Goal: Go to known website: Access a specific website the user already knows

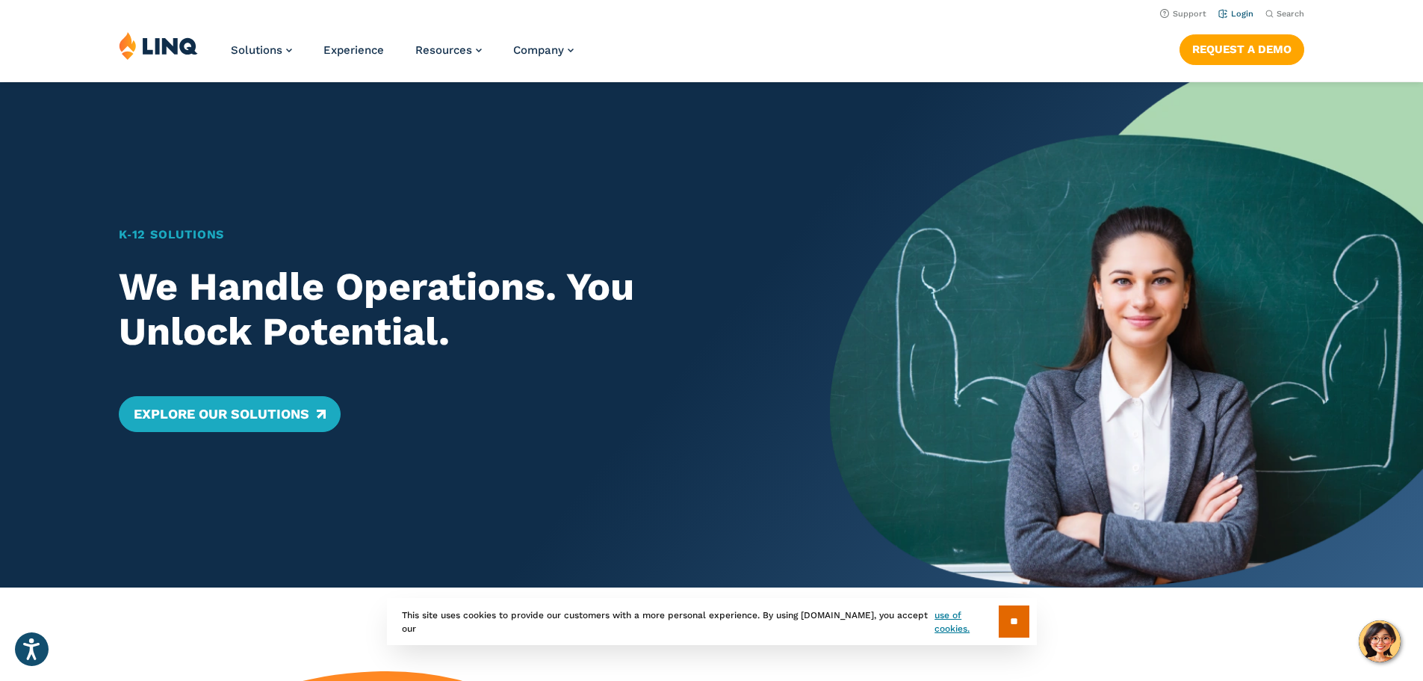
click at [1240, 12] on link "Login" at bounding box center [1236, 14] width 35 height 10
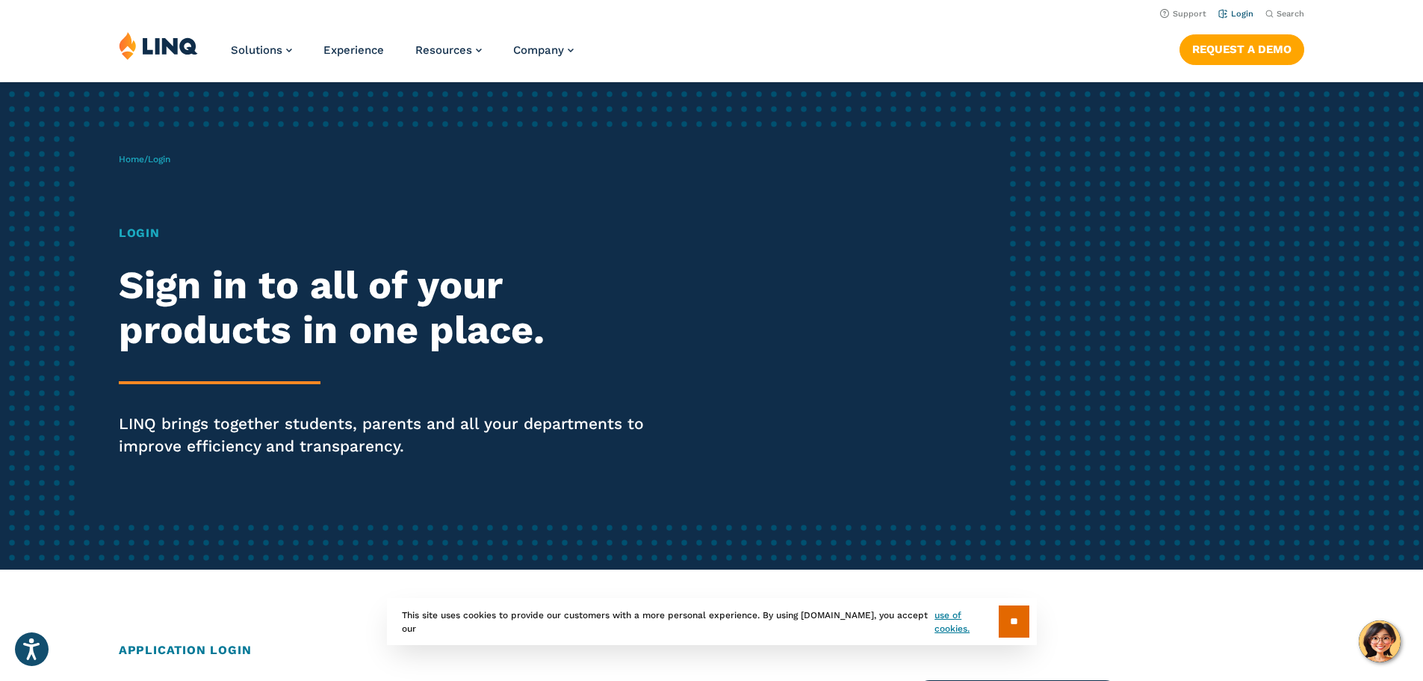
click at [1237, 14] on link "Login" at bounding box center [1236, 14] width 35 height 10
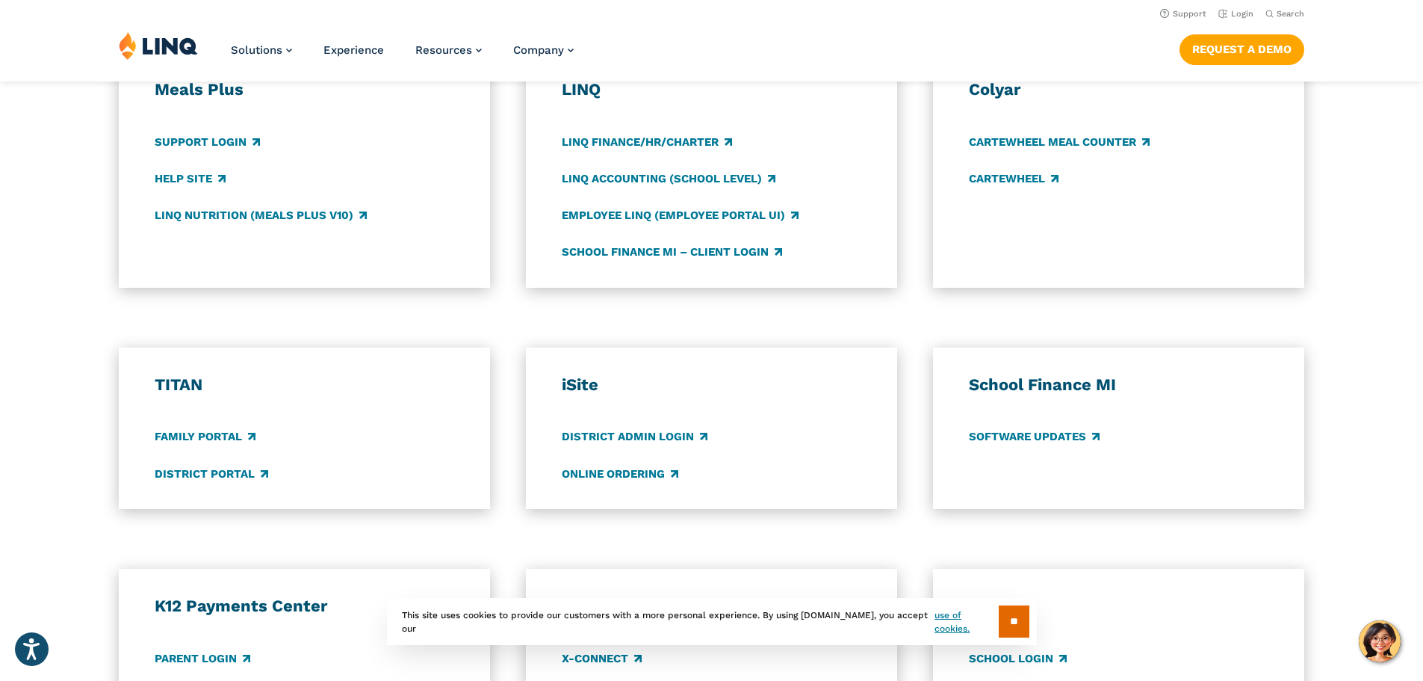
scroll to position [822, 0]
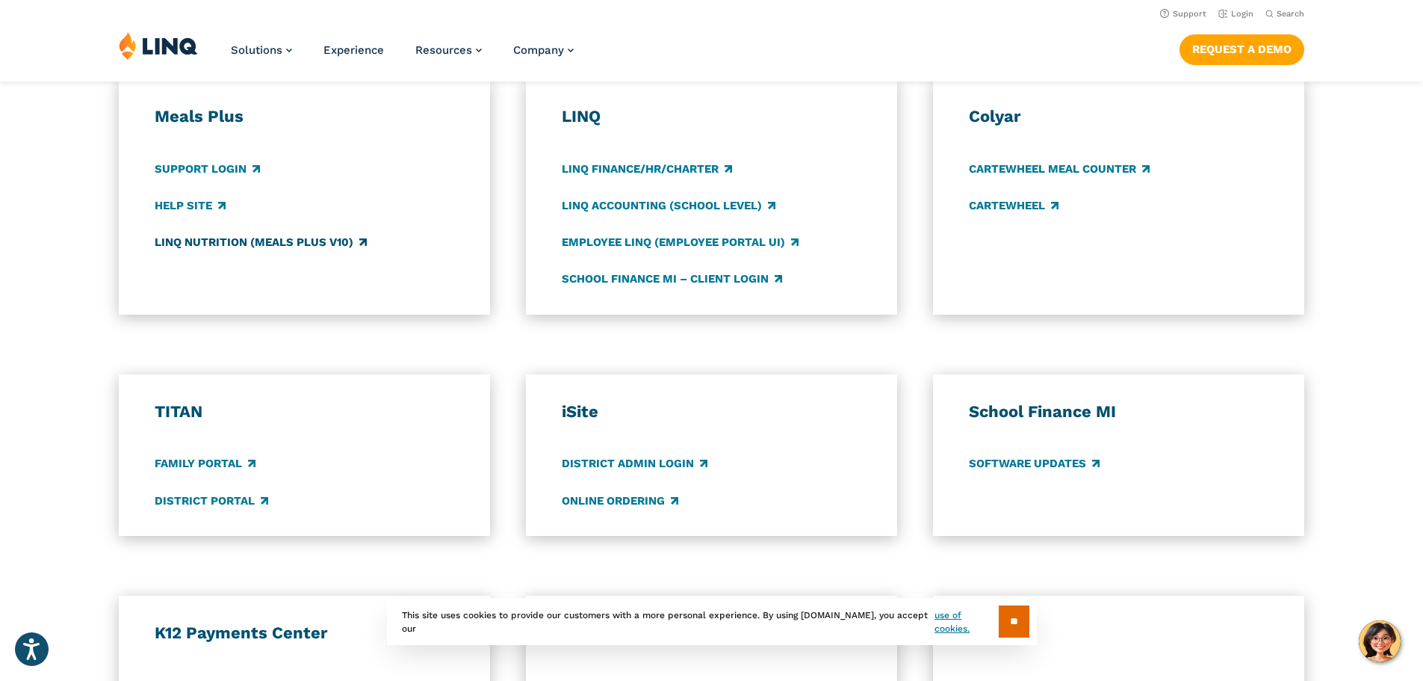
click at [326, 238] on link "LINQ Nutrition (Meals Plus v10)" at bounding box center [261, 242] width 212 height 16
